Goal: Task Accomplishment & Management: Manage account settings

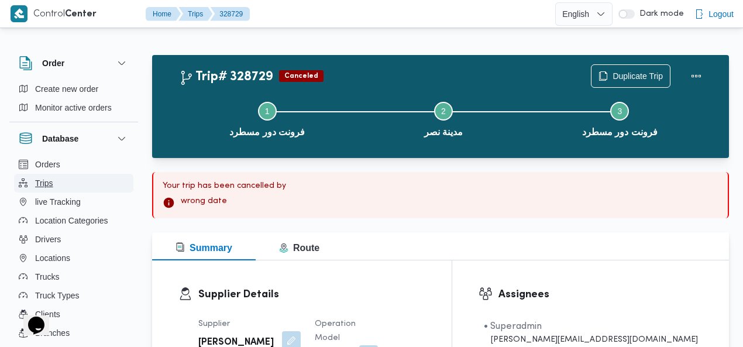
click at [67, 183] on button "Trips" at bounding box center [73, 183] width 119 height 19
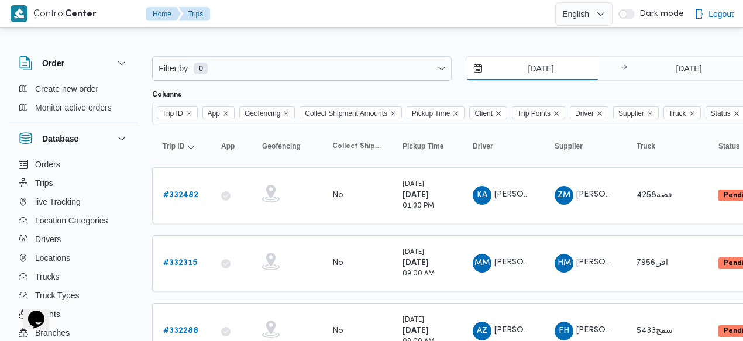
click at [519, 71] on input "13/8/2025" at bounding box center [532, 68] width 133 height 23
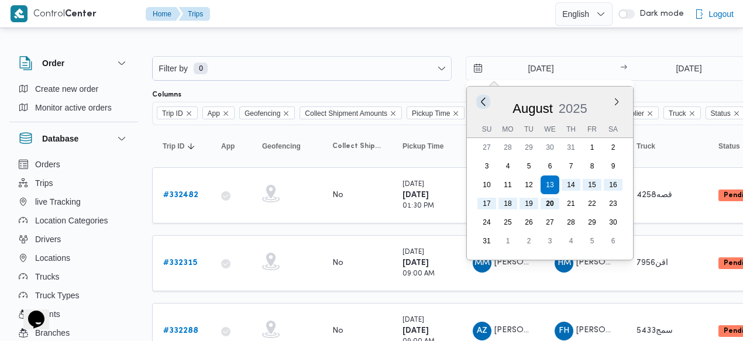
click at [483, 99] on button "Previous Month" at bounding box center [482, 101] width 11 height 11
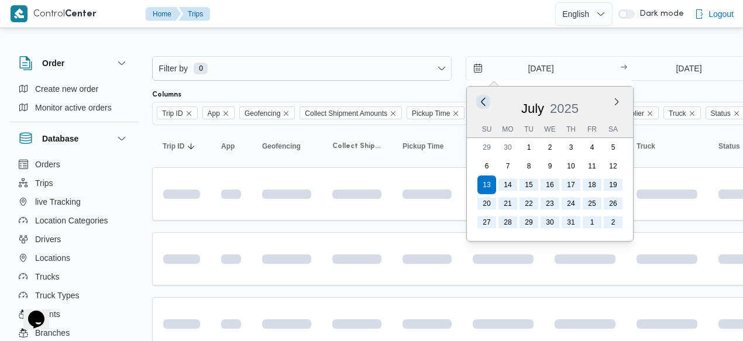
click at [483, 99] on button "Previous Month" at bounding box center [482, 101] width 11 height 11
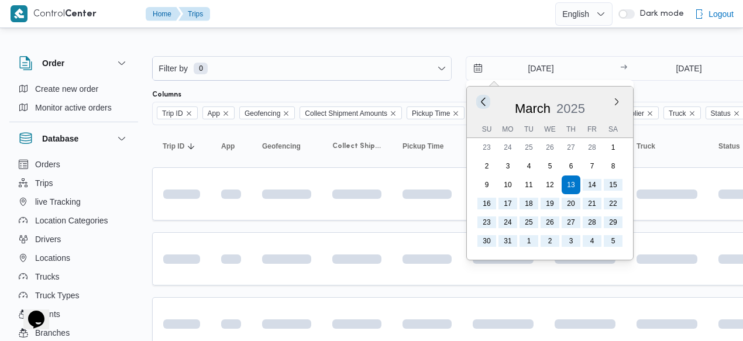
click at [483, 99] on button "Previous Month" at bounding box center [482, 101] width 11 height 11
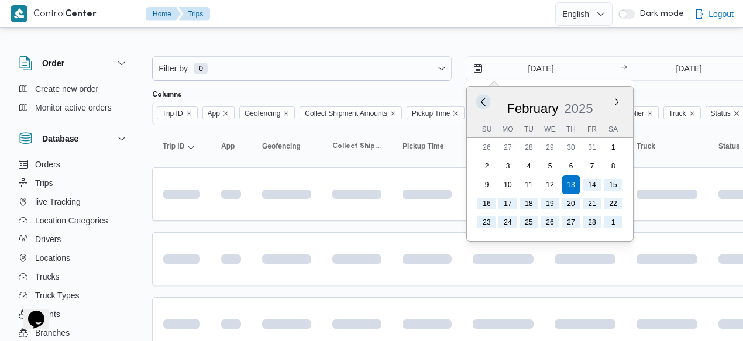
click at [483, 99] on button "Previous Month" at bounding box center [482, 101] width 11 height 11
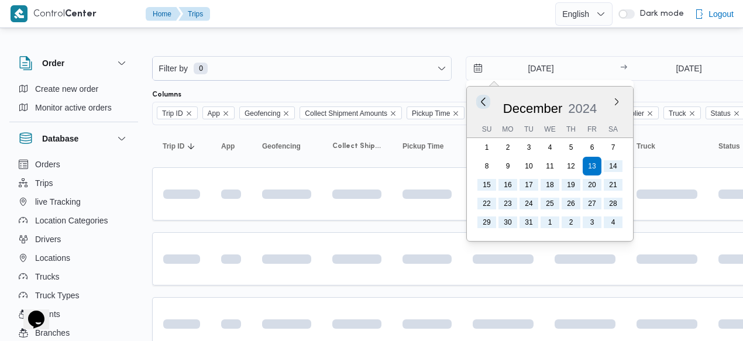
click at [483, 99] on button "Previous Month" at bounding box center [482, 101] width 11 height 11
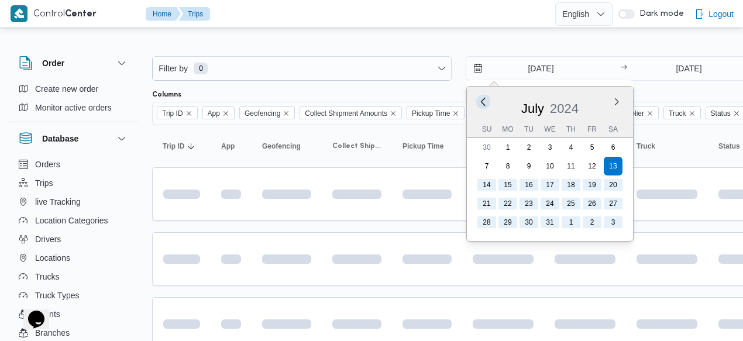
click at [483, 99] on button "Previous Month" at bounding box center [482, 101] width 11 height 11
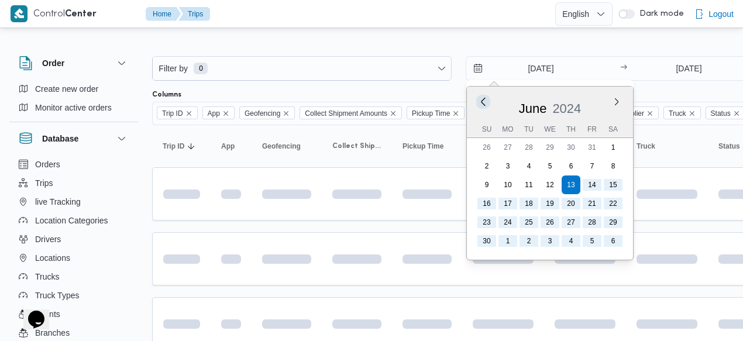
click at [483, 99] on button "Previous Month" at bounding box center [482, 101] width 11 height 11
type input "13/5/2024"
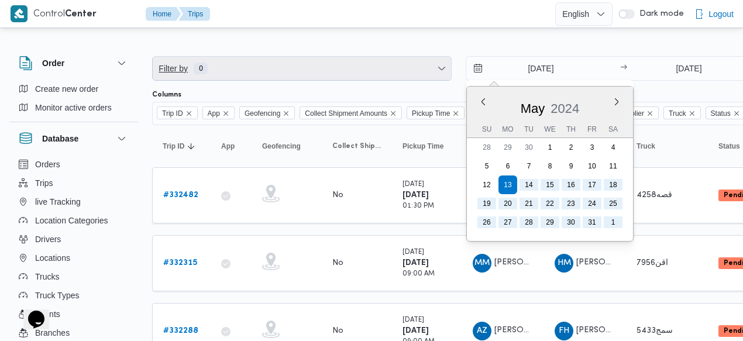
click at [294, 67] on span "Filter by 0" at bounding box center [302, 68] width 298 height 23
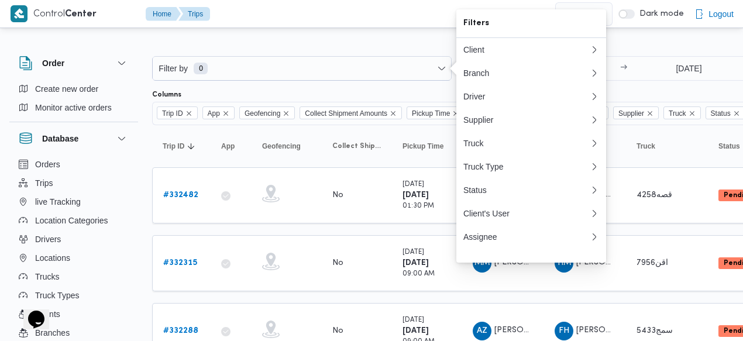
click at [401, 44] on div at bounding box center [503, 46] width 702 height 19
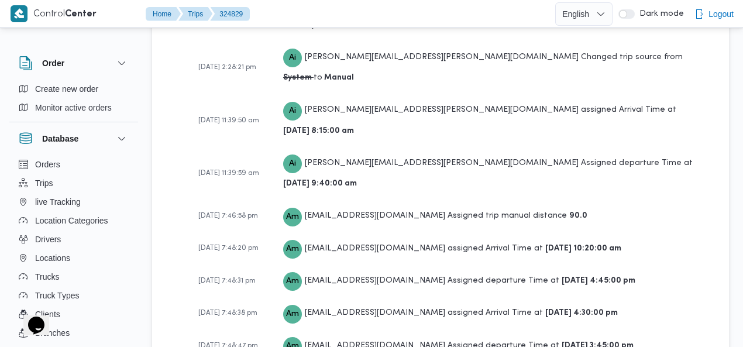
scroll to position [1965, 0]
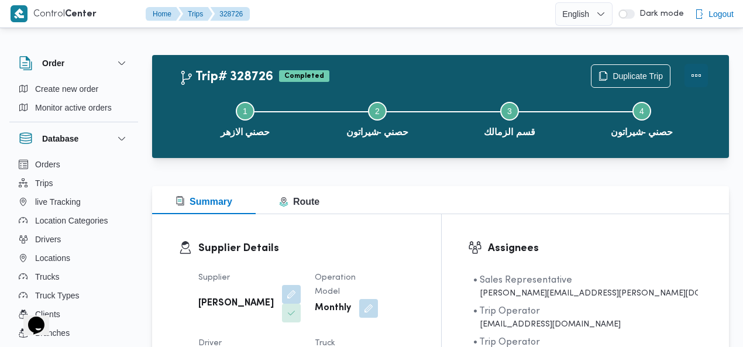
click at [696, 70] on button "Actions" at bounding box center [696, 75] width 23 height 23
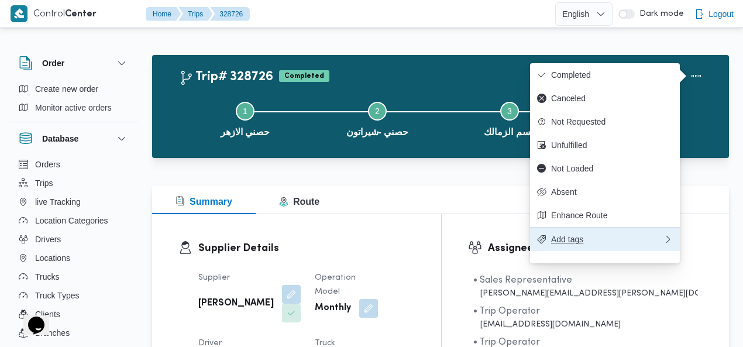
click at [603, 244] on span "Add tags" at bounding box center [607, 239] width 112 height 9
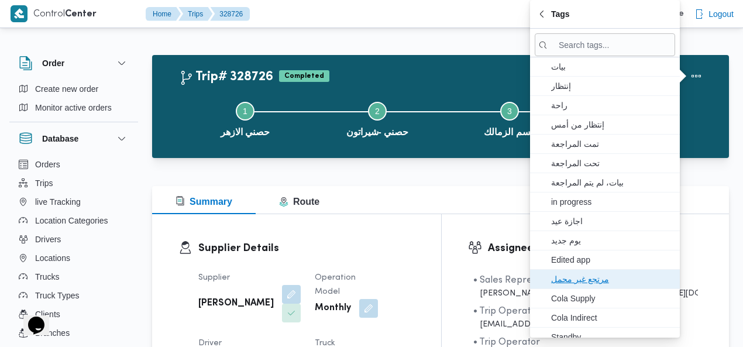
click at [611, 272] on span "مرتجع غير محمل" at bounding box center [612, 279] width 122 height 14
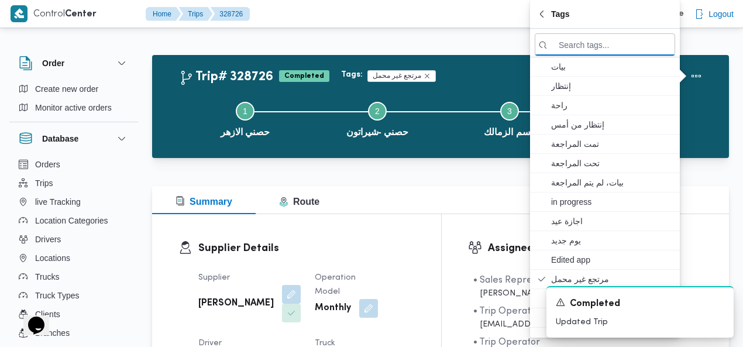
click at [355, 199] on div "Summary Route" at bounding box center [440, 200] width 577 height 28
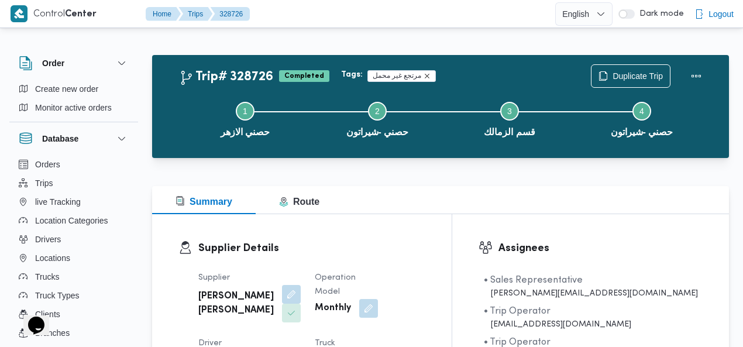
click at [424, 74] on icon "Remove trip tag" at bounding box center [427, 76] width 7 height 7
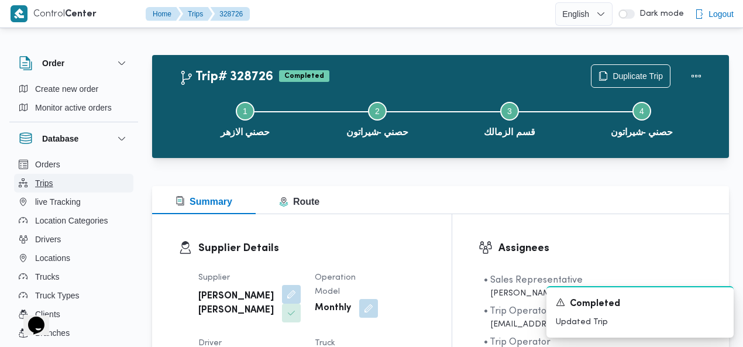
click at [59, 187] on button "Trips" at bounding box center [73, 183] width 119 height 19
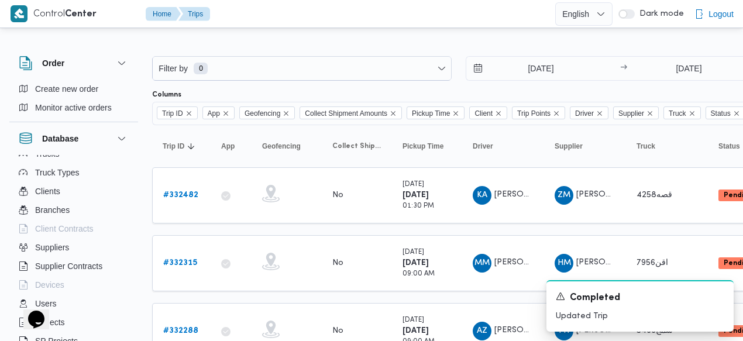
scroll to position [125, 0]
click at [542, 93] on div "Columns" at bounding box center [503, 94] width 702 height 9
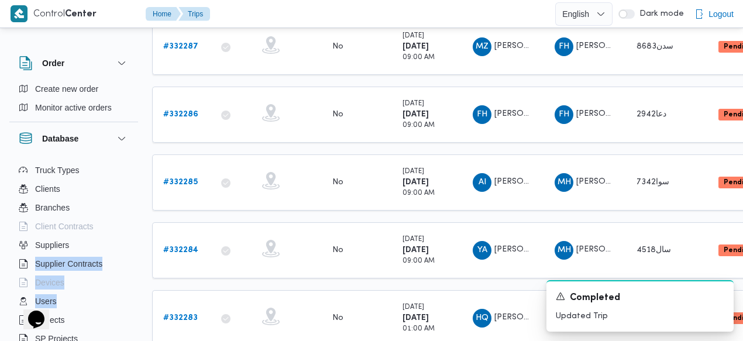
drag, startPoint x: 133, startPoint y: 292, endPoint x: 132, endPoint y: 253, distance: 38.6
click at [132, 253] on div "Orders Trips live Tracking Location Categories Drivers Locations Trucks Truck T…" at bounding box center [73, 281] width 129 height 253
click at [138, 275] on div "Order Create new order Monitor active orders Database Orders Trips live Trackin…" at bounding box center [79, 228] width 140 height 362
click at [465, 9] on div at bounding box center [385, 13] width 341 height 27
